Goal: Navigation & Orientation: Find specific page/section

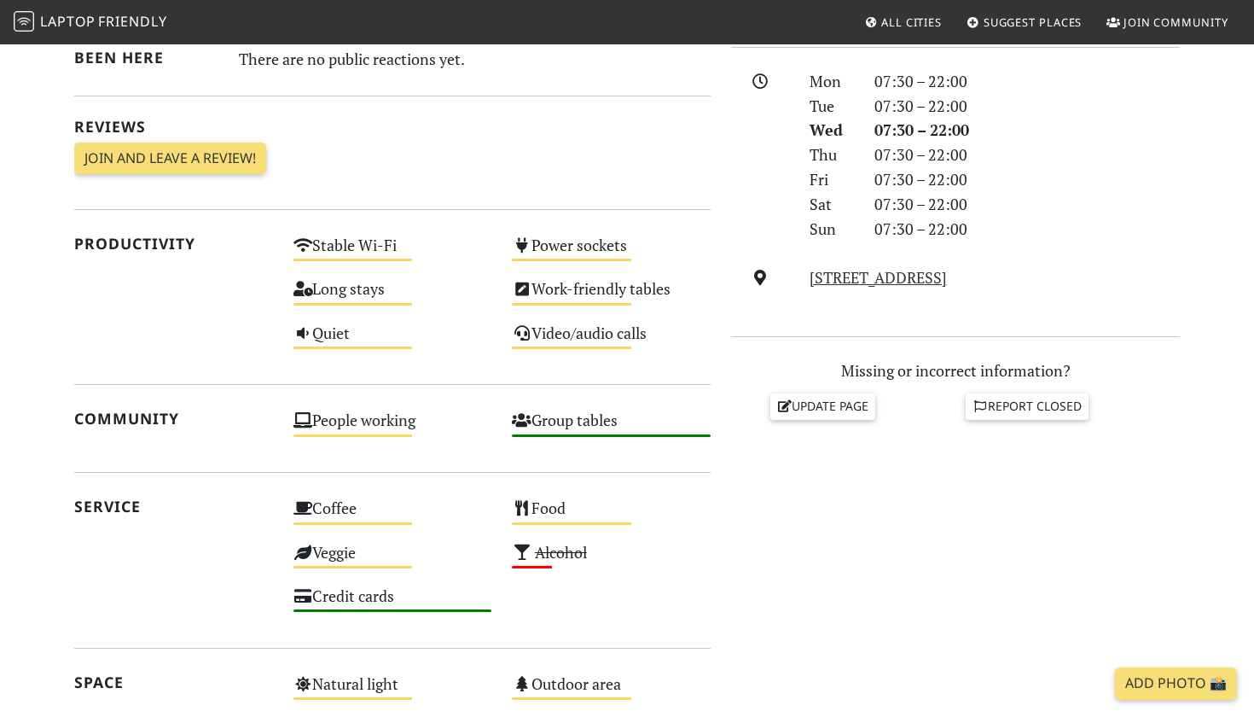
scroll to position [480, 0]
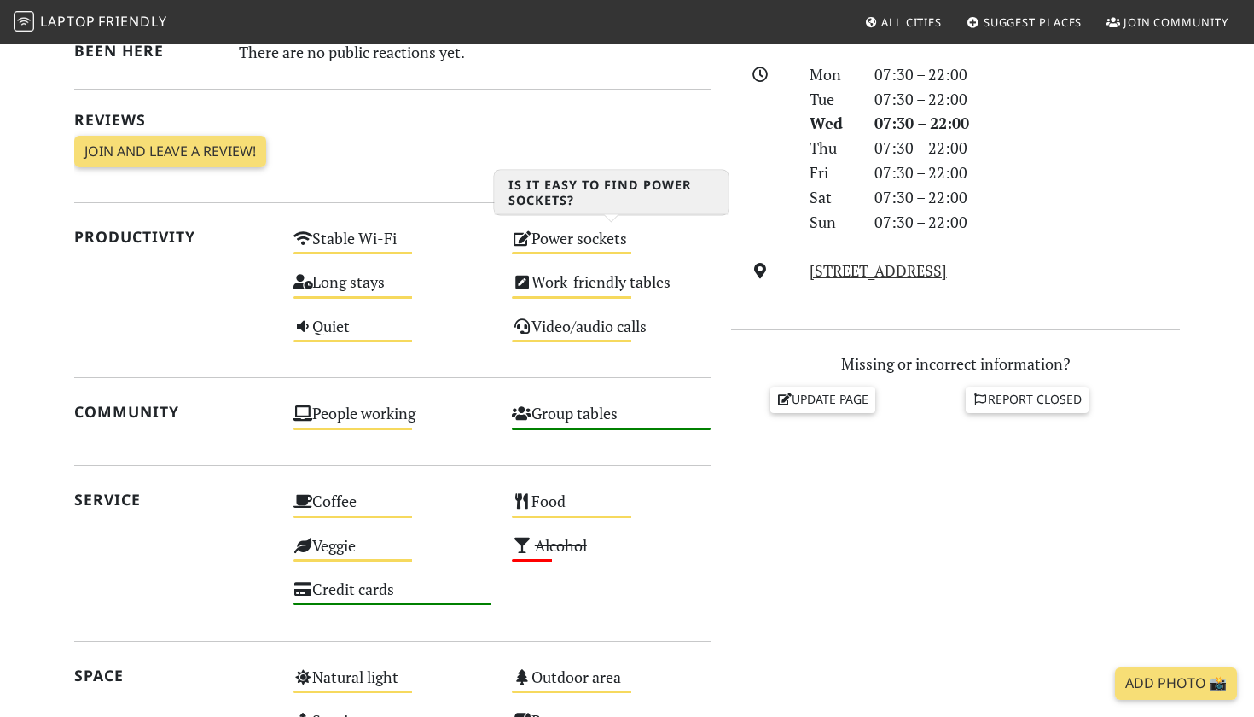
click at [545, 225] on div "Power sockets Medium" at bounding box center [611, 246] width 219 height 44
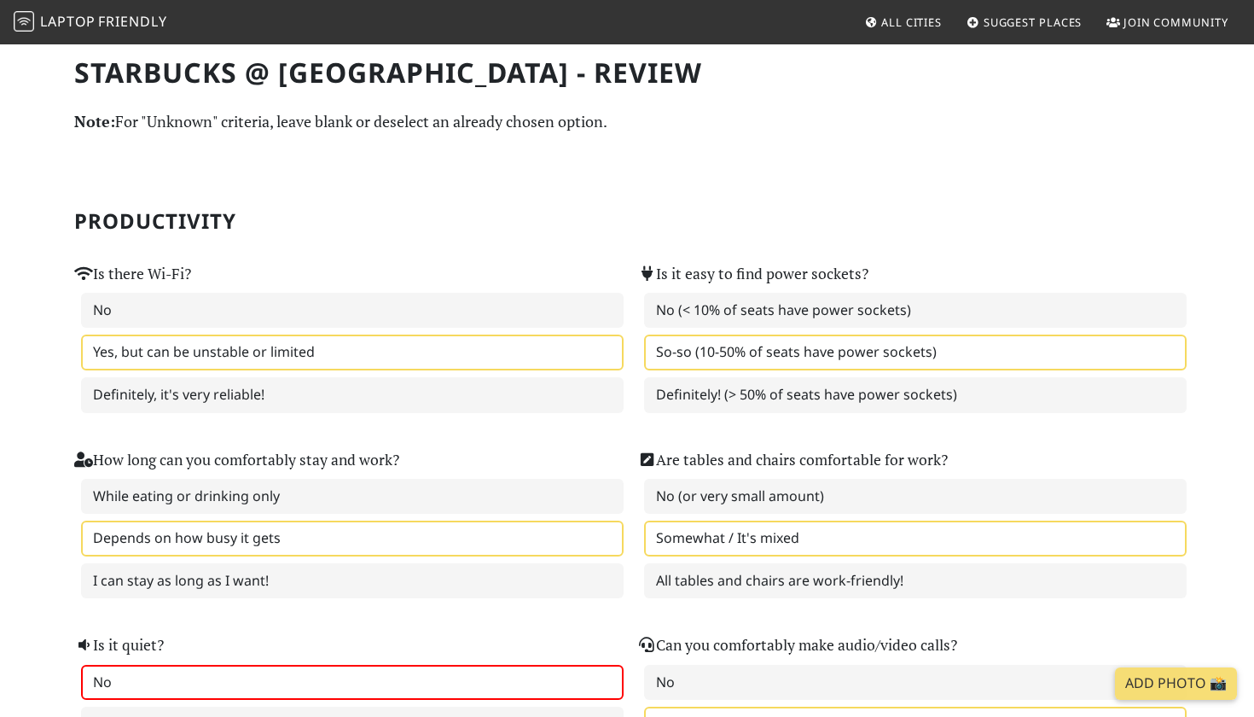
click at [116, 32] on link "Laptop Friendly" at bounding box center [91, 23] width 154 height 30
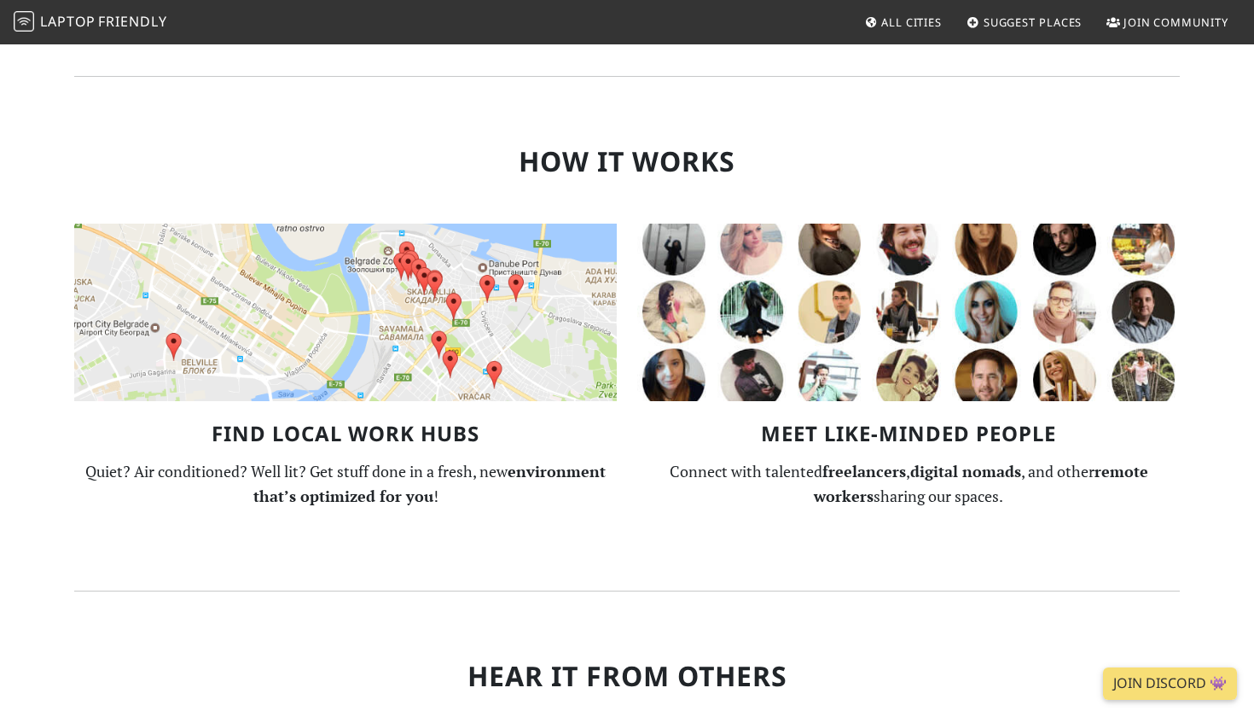
scroll to position [994, 0]
click at [569, 283] on img at bounding box center [345, 311] width 543 height 177
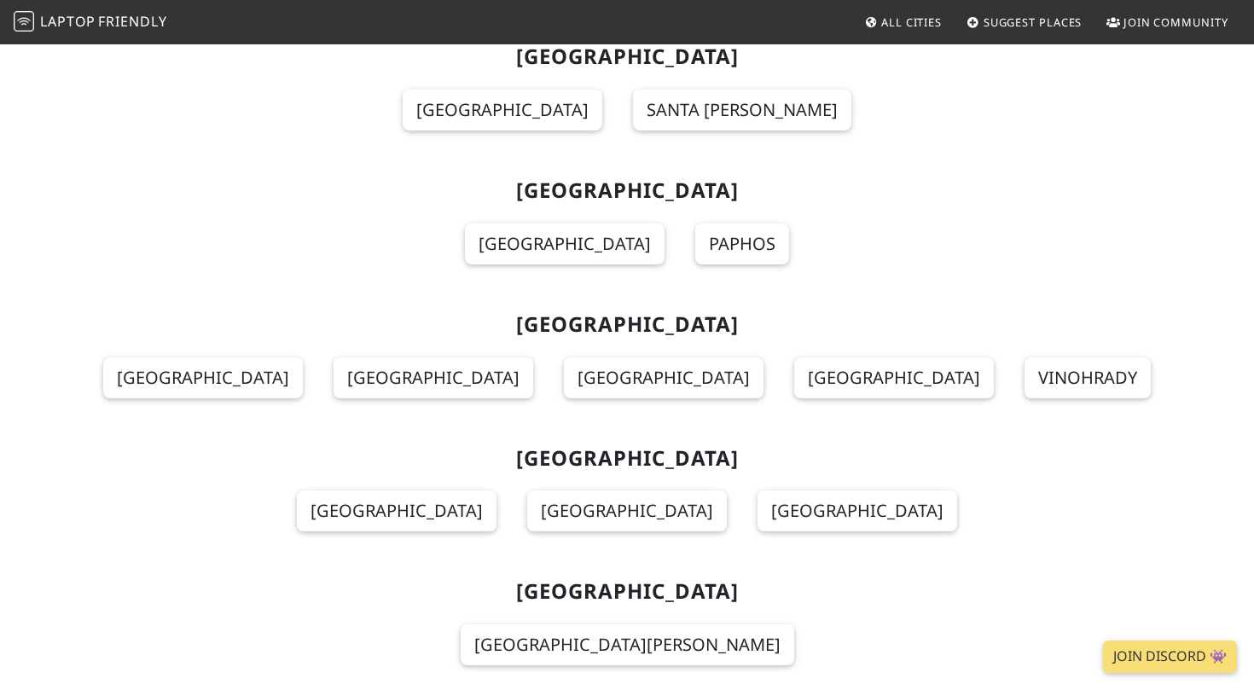
scroll to position [14529, 0]
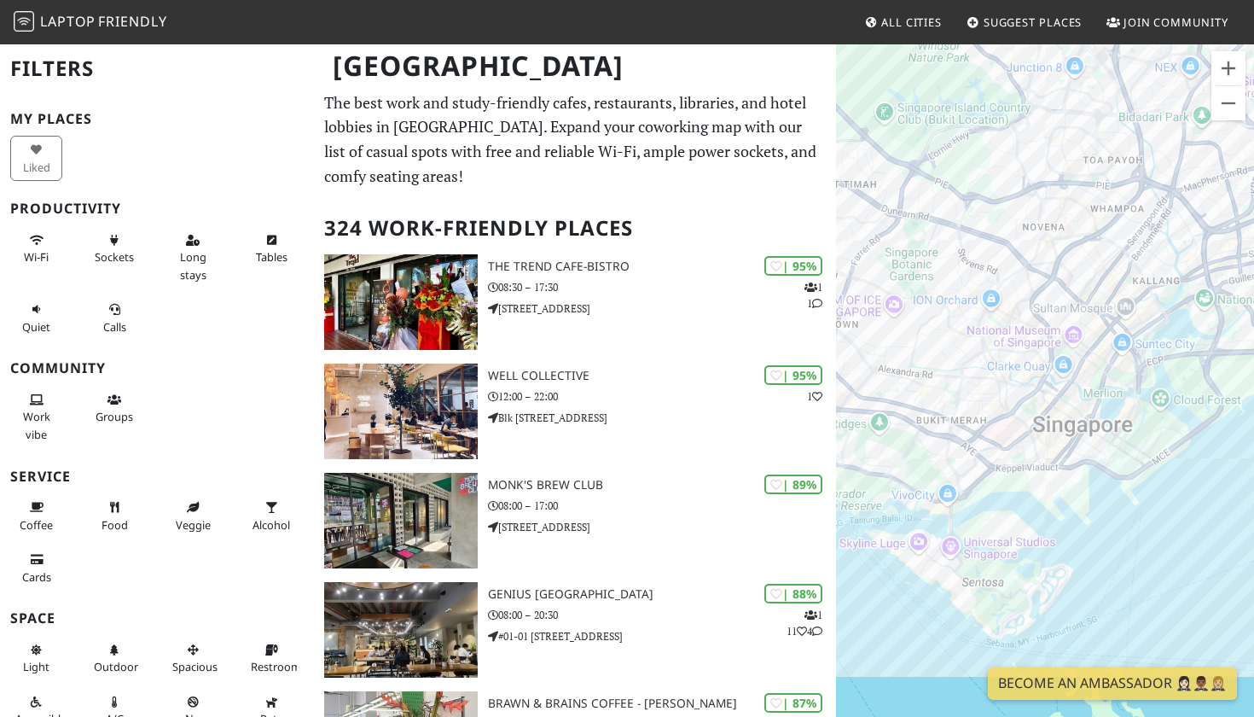
drag, startPoint x: 1132, startPoint y: 235, endPoint x: 1022, endPoint y: 235, distance: 110.1
click at [1022, 235] on div "To navigate, press the arrow keys." at bounding box center [1045, 401] width 418 height 717
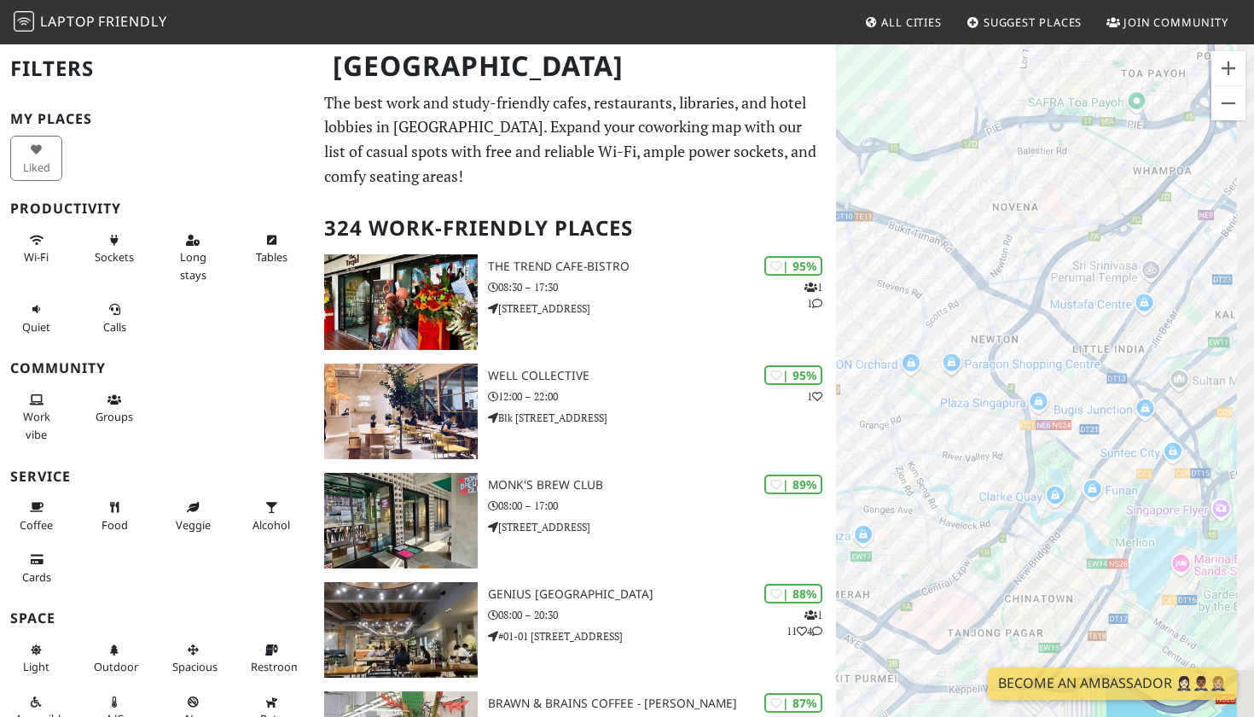
drag, startPoint x: 1125, startPoint y: 463, endPoint x: 1029, endPoint y: 446, distance: 97.9
click at [1029, 446] on div "To navigate, press the arrow keys." at bounding box center [1045, 401] width 418 height 717
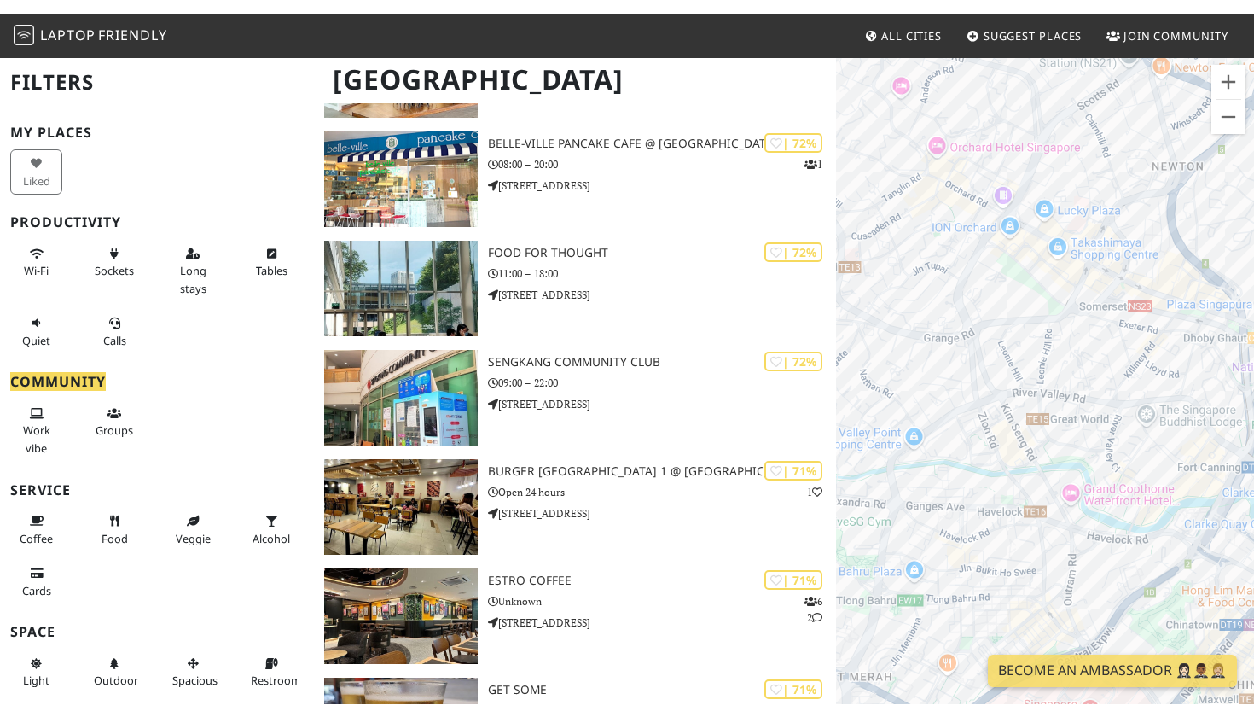
scroll to position [26644, 0]
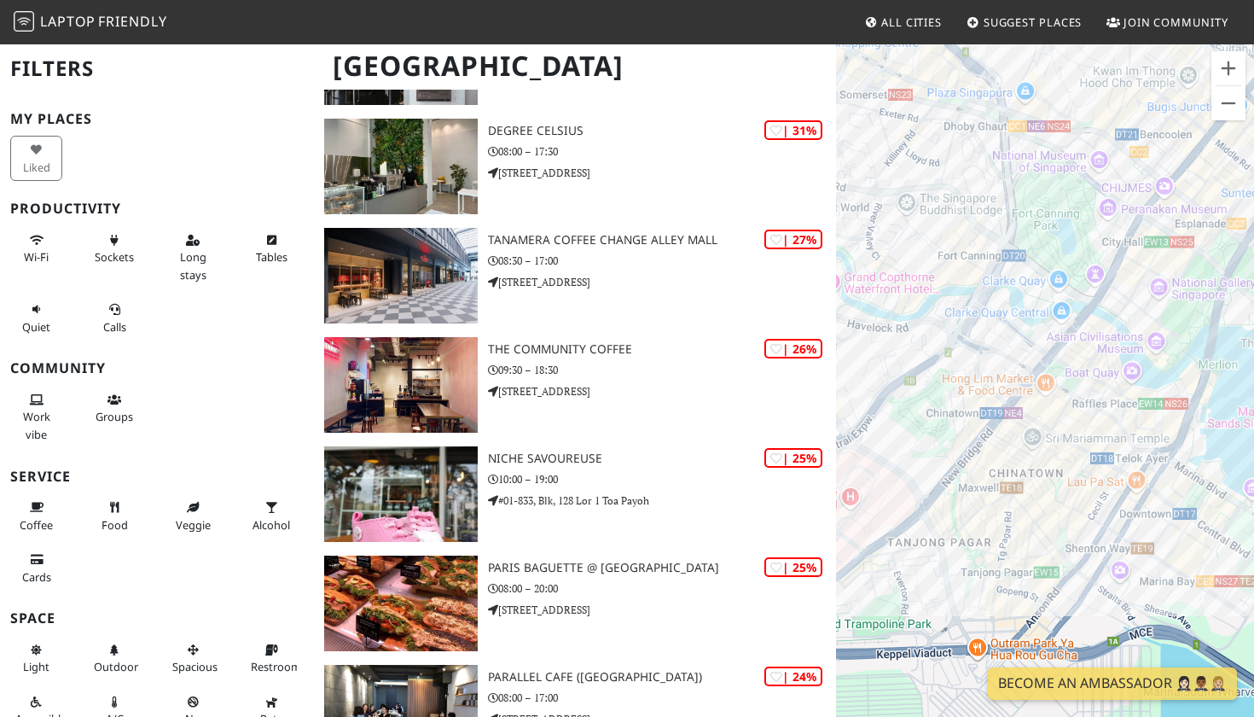
drag, startPoint x: 1135, startPoint y: 563, endPoint x: 993, endPoint y: 351, distance: 255.3
click at [993, 351] on div "To navigate, press the arrow keys." at bounding box center [1045, 401] width 418 height 717
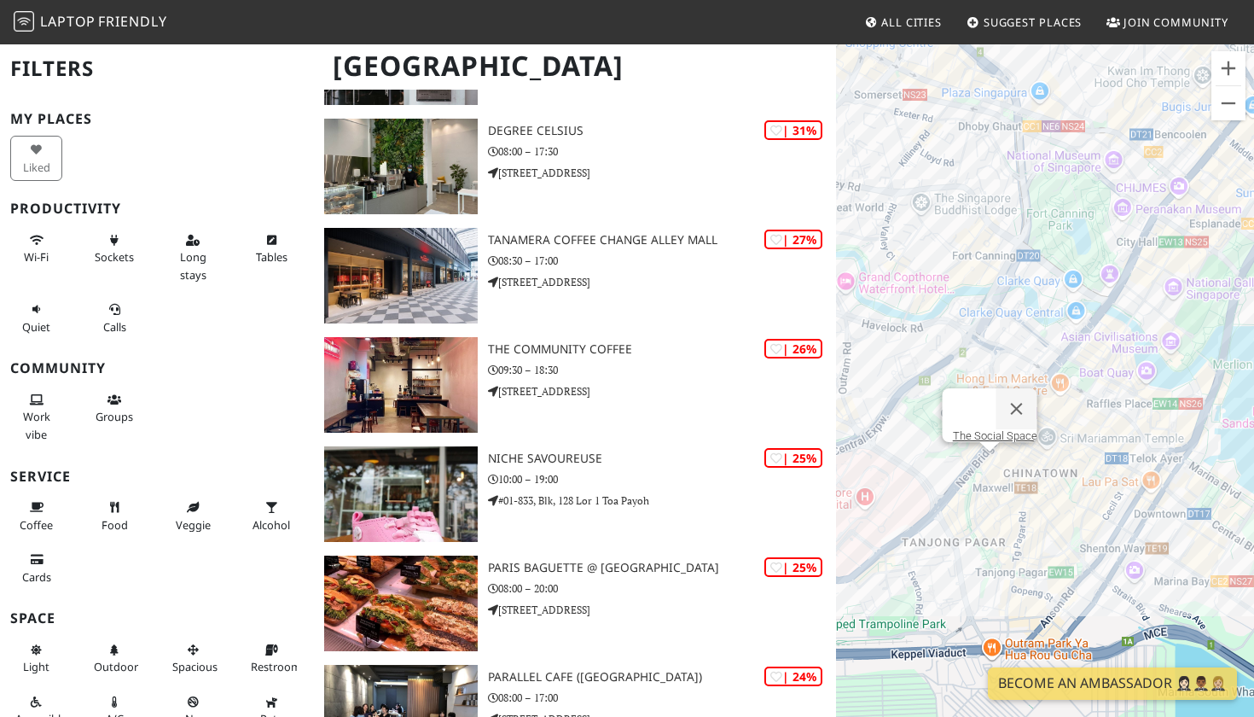
click at [991, 465] on div "To navigate, press the arrow keys. The Social Space" at bounding box center [1045, 401] width 418 height 717
click at [991, 429] on link "The Social Space" at bounding box center [995, 435] width 84 height 13
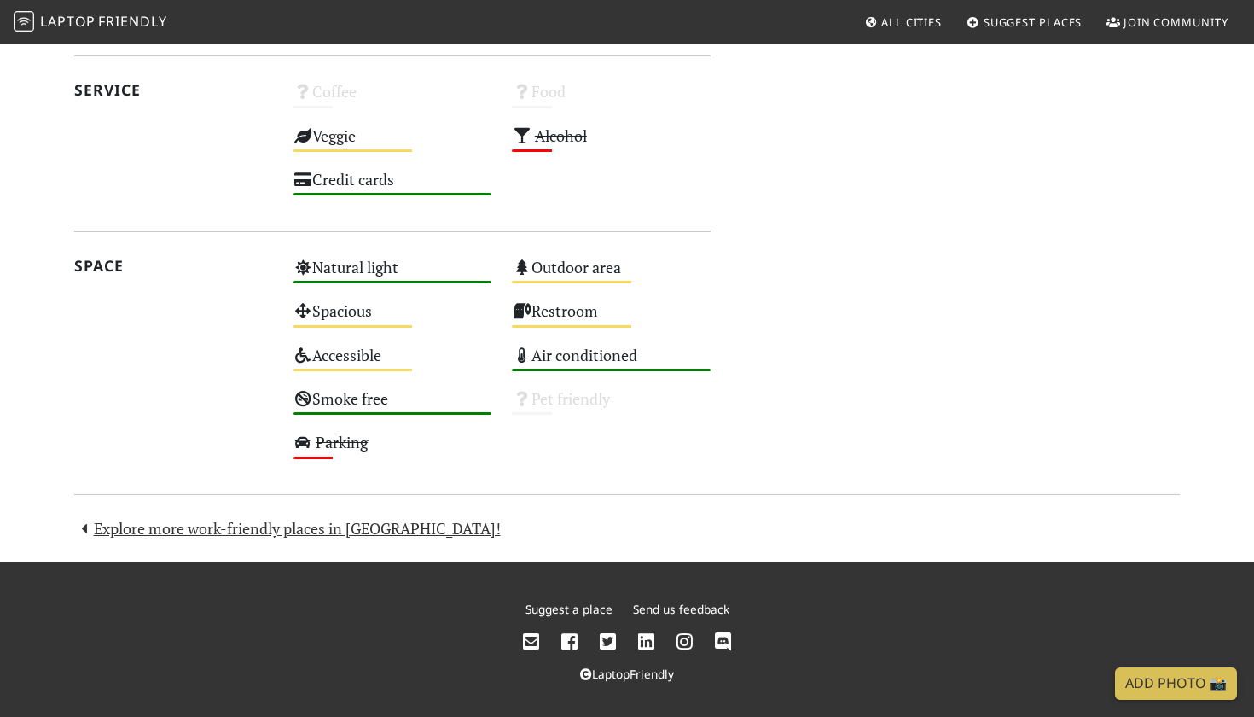
scroll to position [889, 0]
